Goal: Entertainment & Leisure: Consume media (video, audio)

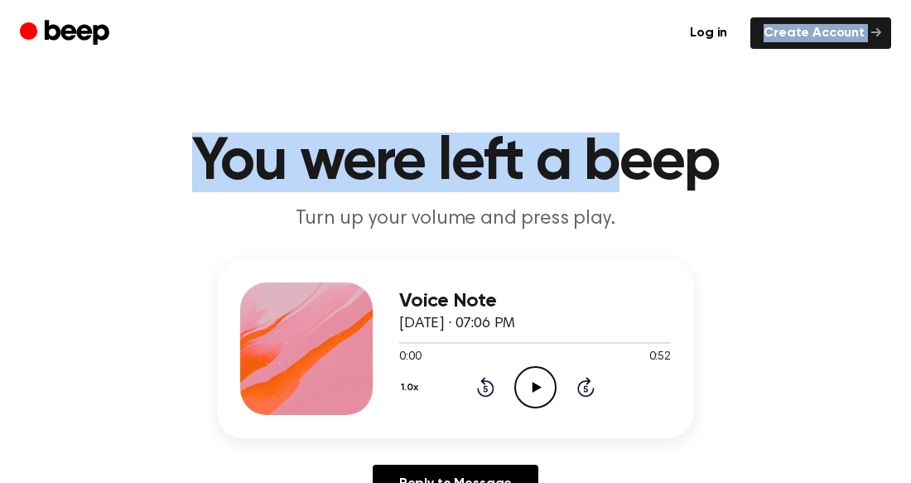
drag, startPoint x: 621, startPoint y: 83, endPoint x: 852, endPoint y: 2, distance: 245.0
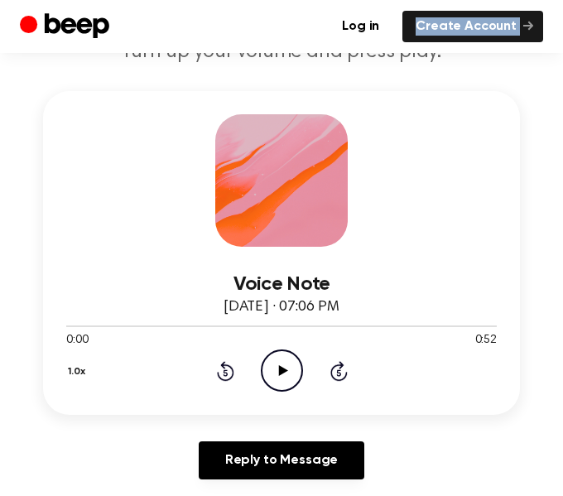
scroll to position [249, 0]
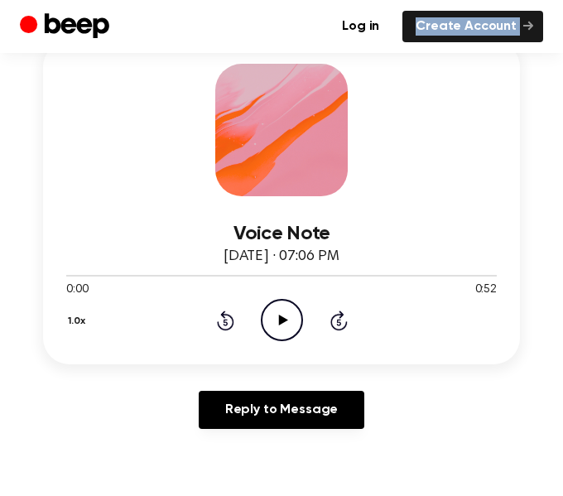
click at [277, 306] on icon "Play Audio" at bounding box center [282, 320] width 42 height 42
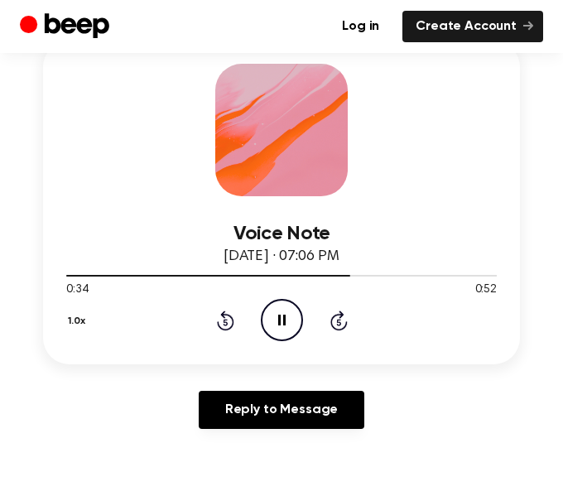
click at [270, 311] on icon "Pause Audio" at bounding box center [282, 320] width 42 height 42
click at [289, 308] on icon "Play Audio" at bounding box center [282, 320] width 42 height 42
click at [73, 278] on div at bounding box center [281, 274] width 431 height 13
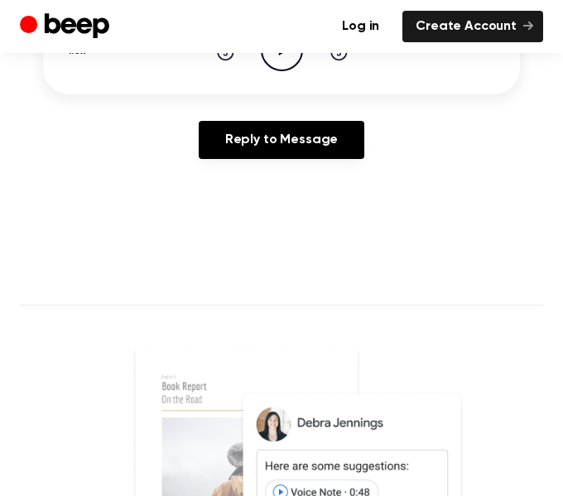
scroll to position [518, 0]
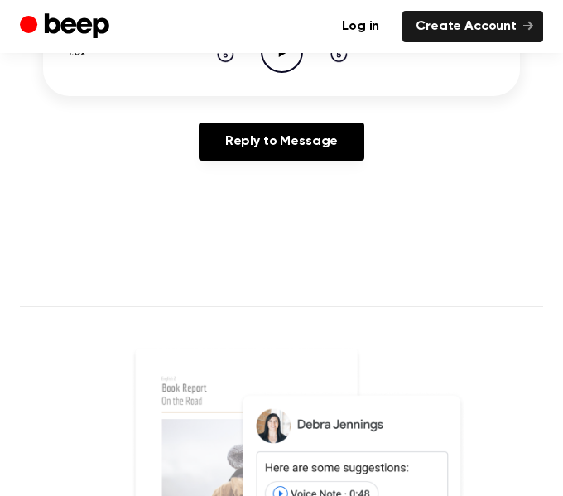
click at [278, 69] on icon "Play Audio" at bounding box center [282, 52] width 42 height 42
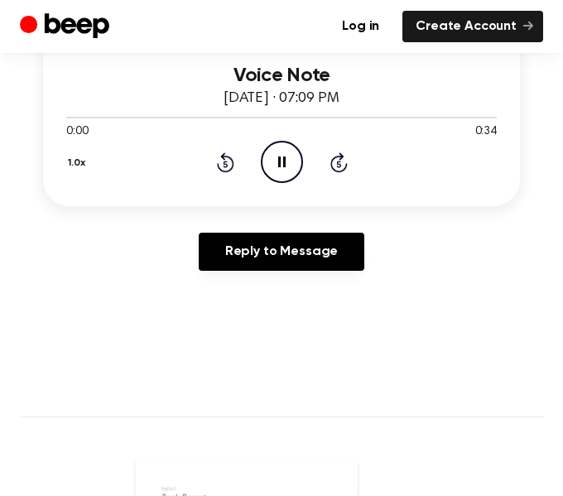
scroll to position [399, 0]
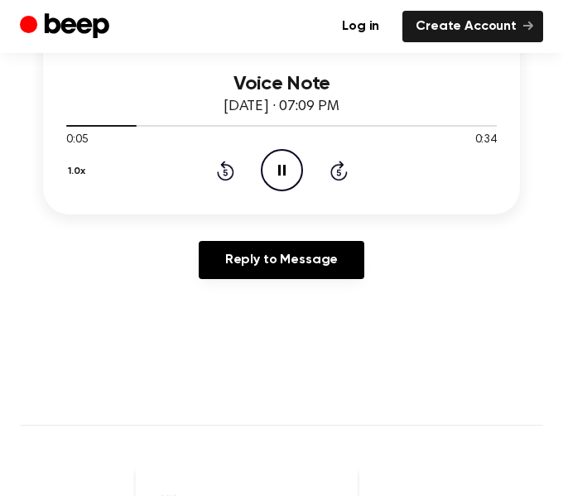
click at [283, 162] on icon "Pause Audio" at bounding box center [282, 170] width 42 height 42
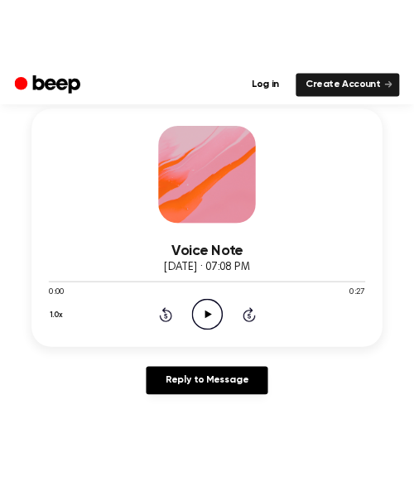
scroll to position [230, 0]
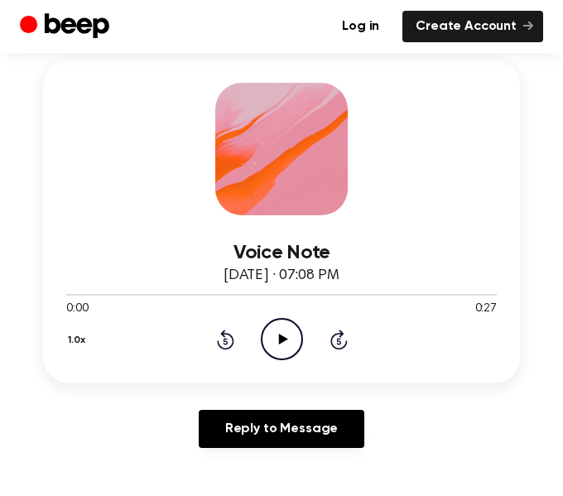
click at [290, 355] on icon "Play Audio" at bounding box center [282, 339] width 42 height 42
click at [283, 345] on icon "Pause Audio" at bounding box center [282, 339] width 42 height 42
click at [276, 350] on icon "Play Audio" at bounding box center [282, 339] width 42 height 42
drag, startPoint x: 228, startPoint y: 294, endPoint x: -190, endPoint y: 269, distance: 418.3
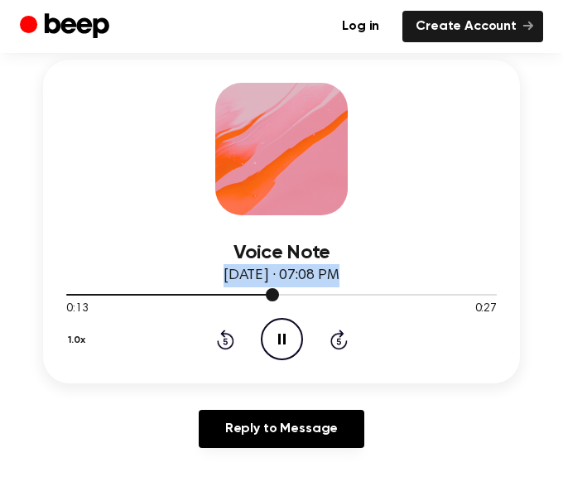
click at [80, 294] on div at bounding box center [172, 295] width 213 height 2
click at [96, 291] on div at bounding box center [281, 293] width 431 height 13
click at [277, 341] on icon "Pause Audio" at bounding box center [282, 339] width 42 height 42
click at [282, 355] on icon "Play Audio" at bounding box center [282, 339] width 42 height 42
click at [282, 355] on icon "Pause Audio" at bounding box center [282, 339] width 42 height 42
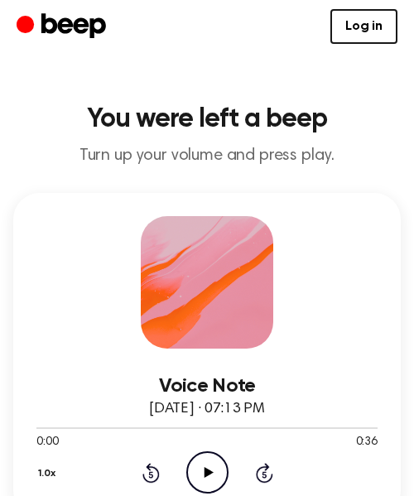
click at [215, 478] on icon "Play Audio" at bounding box center [207, 473] width 42 height 42
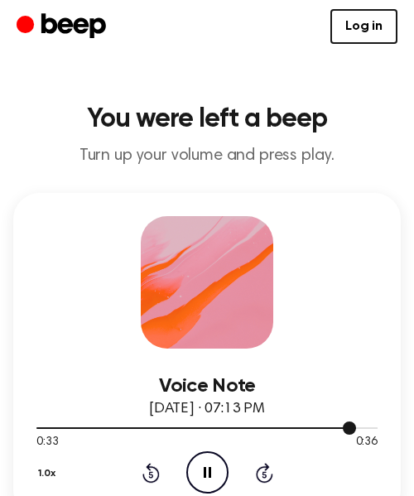
click at [114, 428] on div at bounding box center [196, 429] width 320 height 2
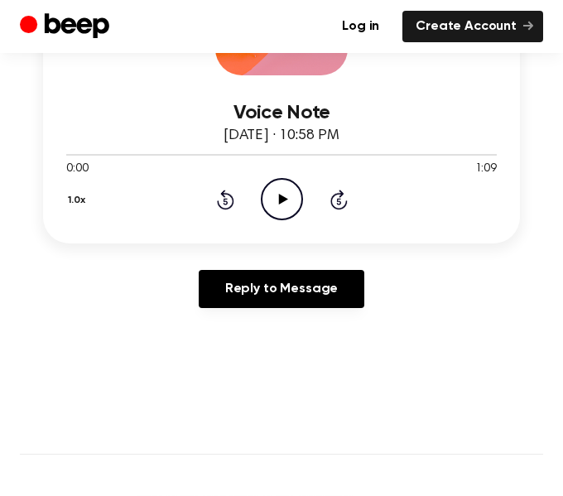
scroll to position [278, 0]
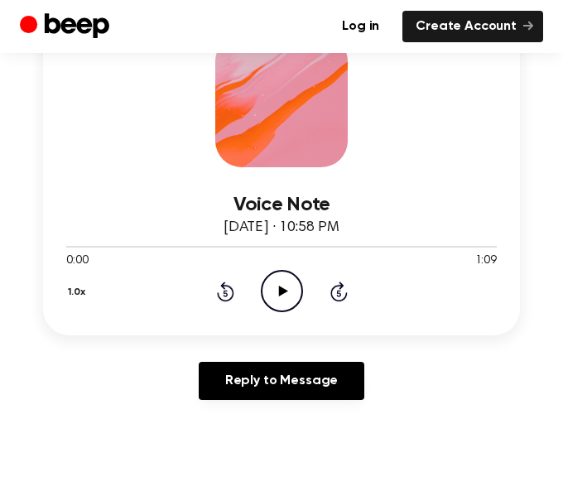
click at [270, 292] on icon "Play Audio" at bounding box center [282, 291] width 42 height 42
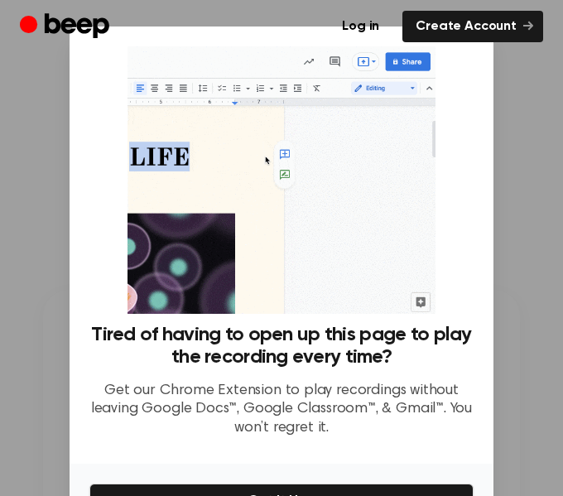
scroll to position [102, 0]
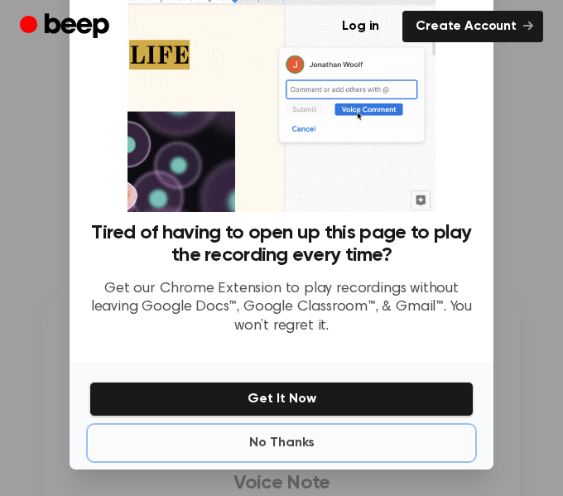
click at [231, 444] on button "No Thanks" at bounding box center [281, 443] width 384 height 33
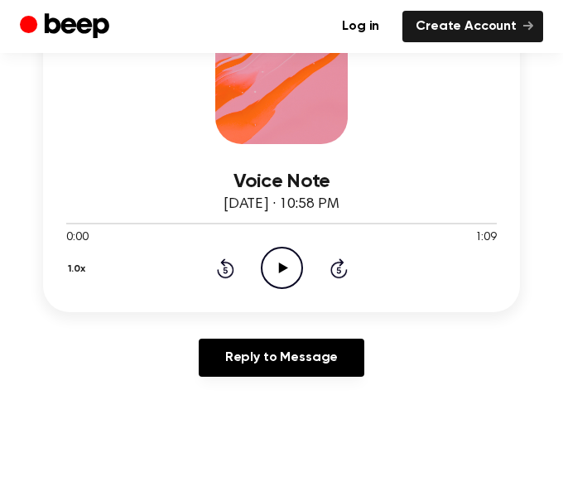
scroll to position [326, 0]
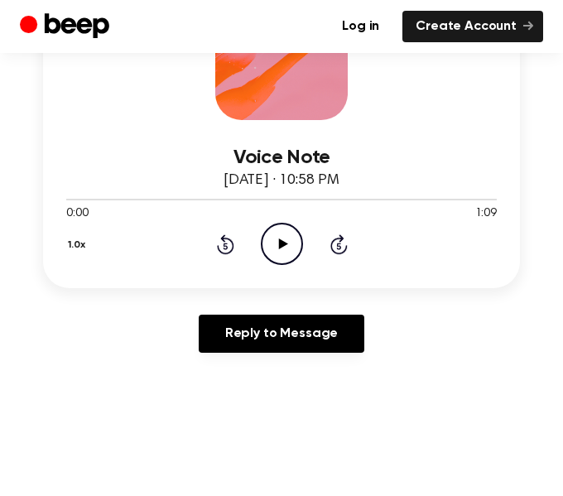
click at [285, 239] on icon "Play Audio" at bounding box center [282, 244] width 42 height 42
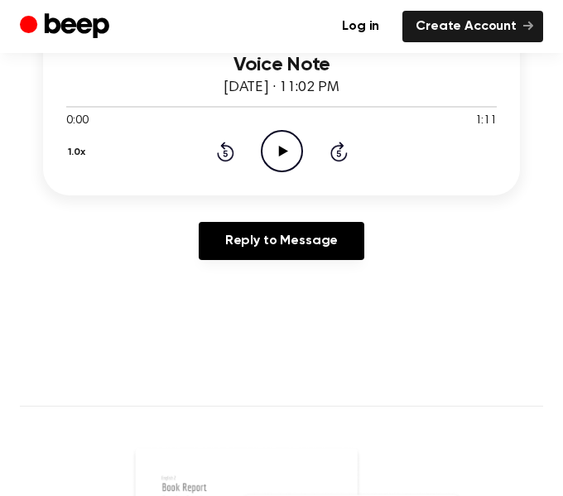
scroll to position [420, 0]
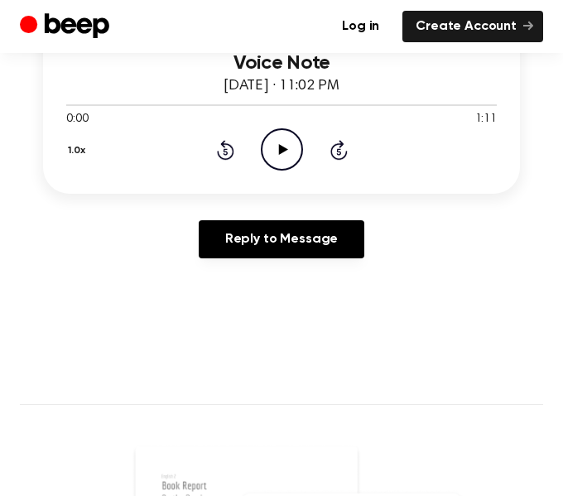
click at [278, 151] on icon "Play Audio" at bounding box center [282, 149] width 42 height 42
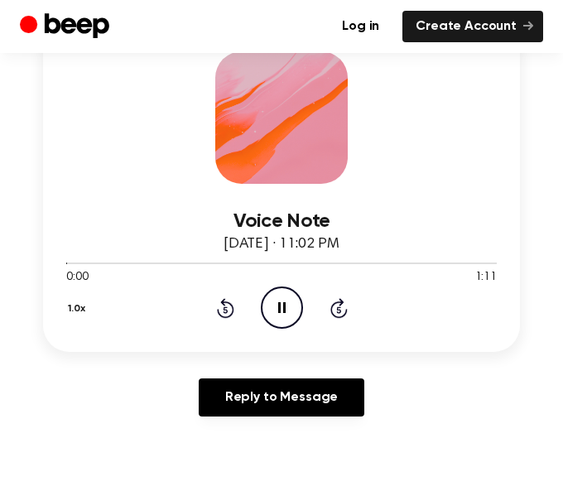
scroll to position [252, 0]
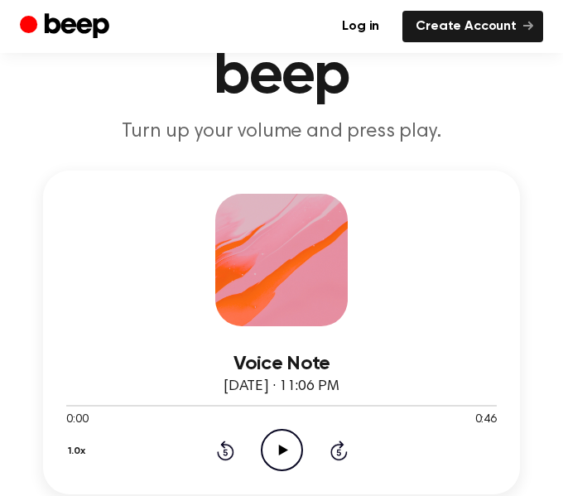
scroll to position [127, 0]
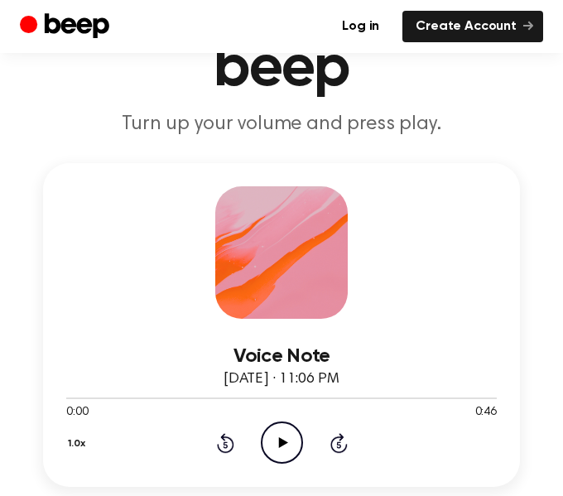
click at [258, 438] on div "1.0x Rewind 5 seconds Play Audio Skip 5 seconds" at bounding box center [281, 443] width 431 height 42
click at [291, 440] on icon "Play Audio" at bounding box center [282, 443] width 42 height 42
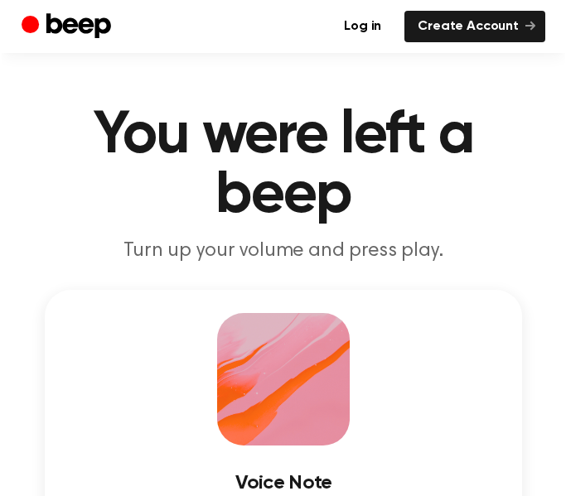
scroll to position [277, 0]
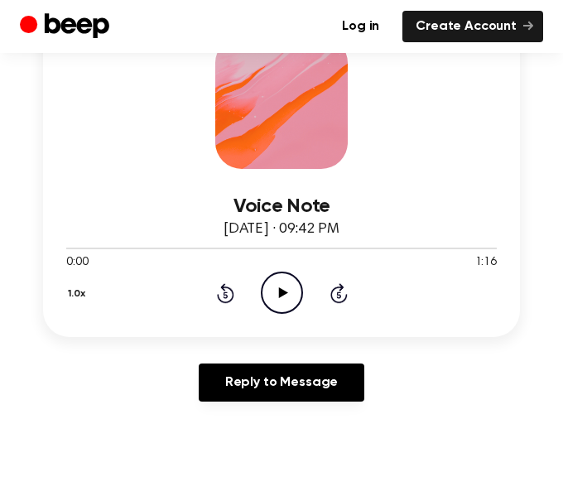
click at [278, 295] on icon at bounding box center [282, 292] width 9 height 11
